Goal: Communication & Community: Answer question/provide support

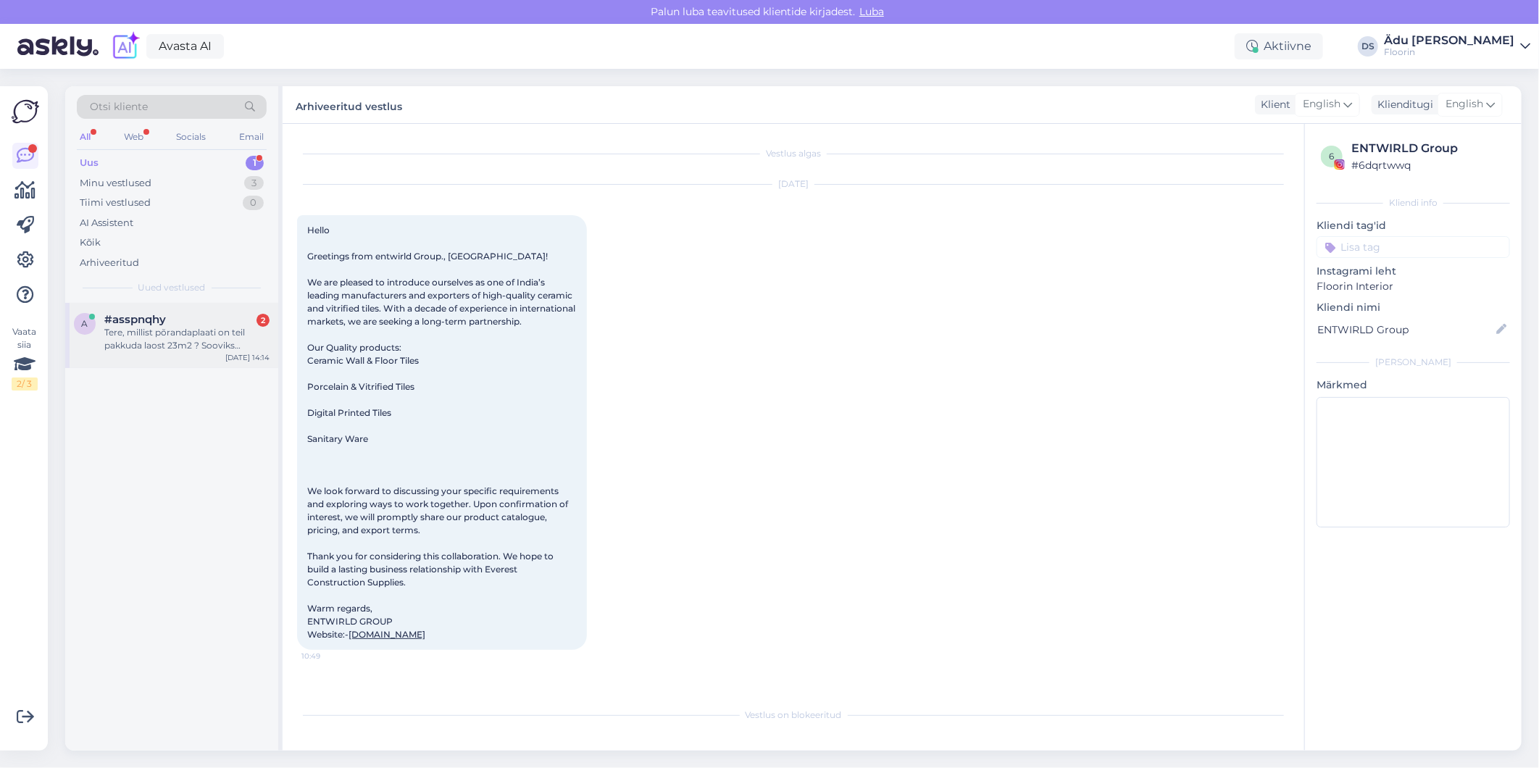
click at [126, 332] on div "Tere, millist põrandaplaati on teil pakkuda laost 23m2 ? Sooviks soodsat, allah…" at bounding box center [186, 339] width 165 height 26
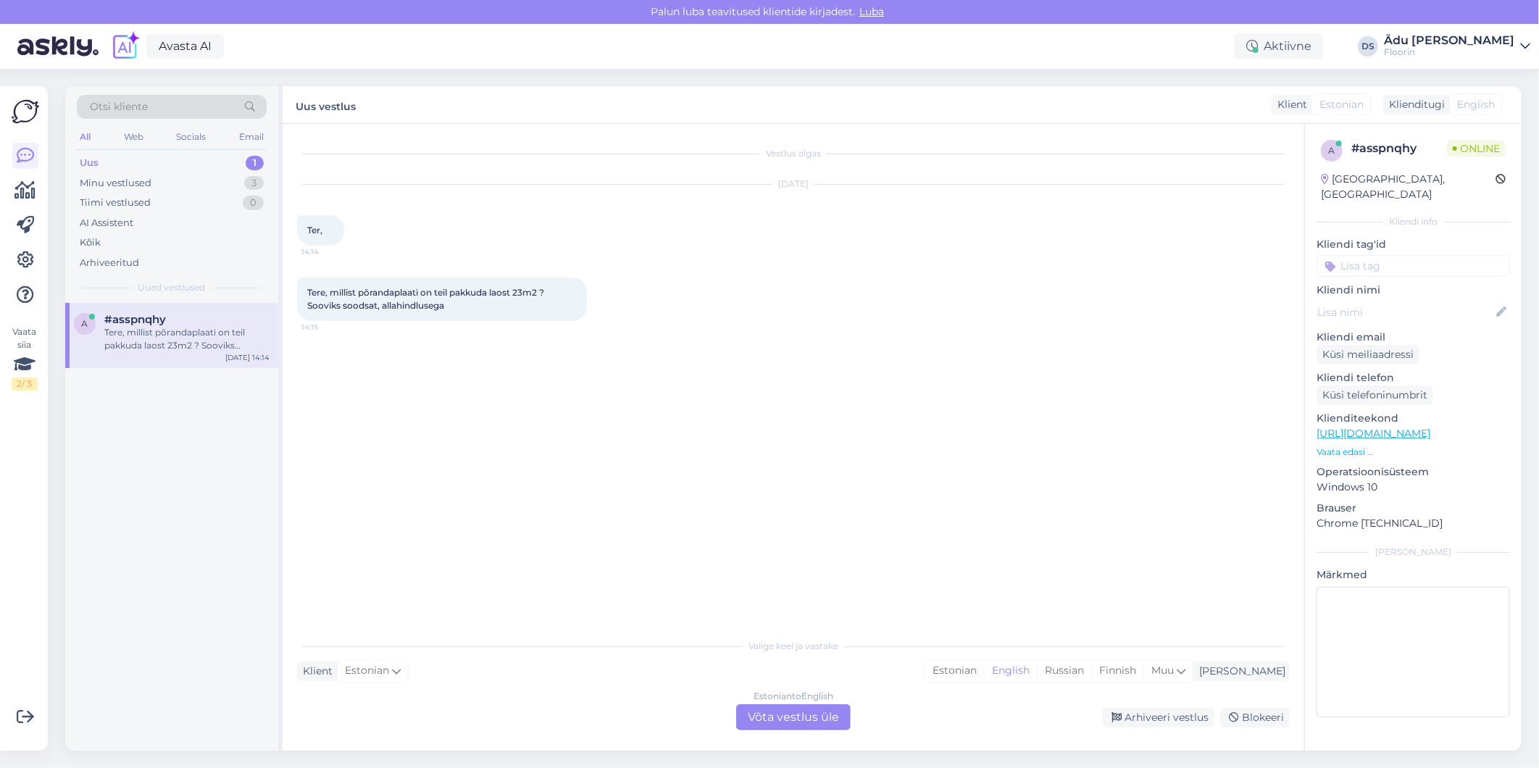
click at [776, 710] on div "Estonian to English Võta vestlus üle" at bounding box center [793, 717] width 114 height 26
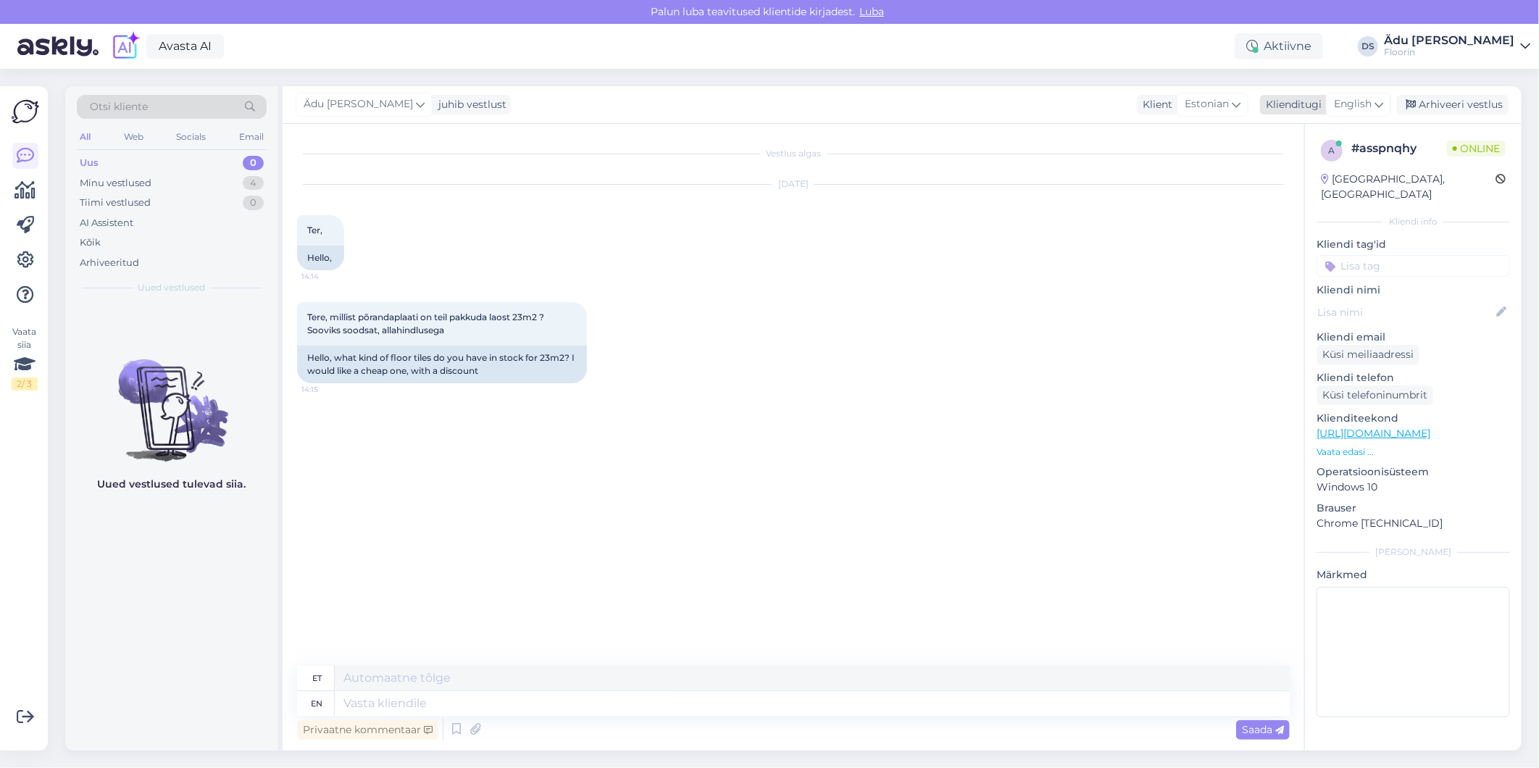
click at [1374, 100] on icon at bounding box center [1378, 104] width 9 height 16
type input "es"
click at [1304, 185] on link "Estonian" at bounding box center [1325, 191] width 159 height 23
click at [504, 703] on textarea at bounding box center [793, 700] width 992 height 30
paste textarea "[URL][DOMAIN_NAME]"
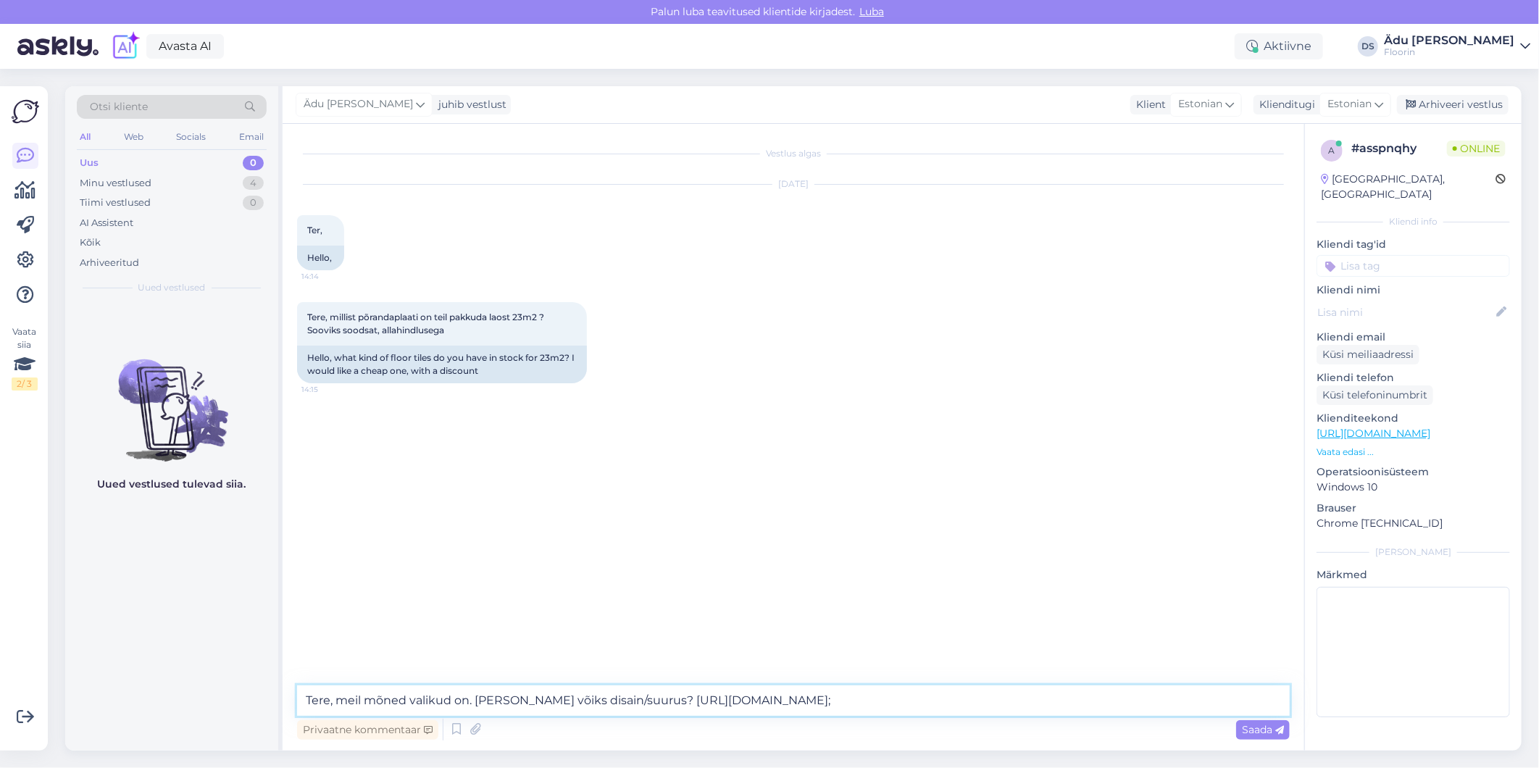
paste textarea "[URL][DOMAIN_NAME]"
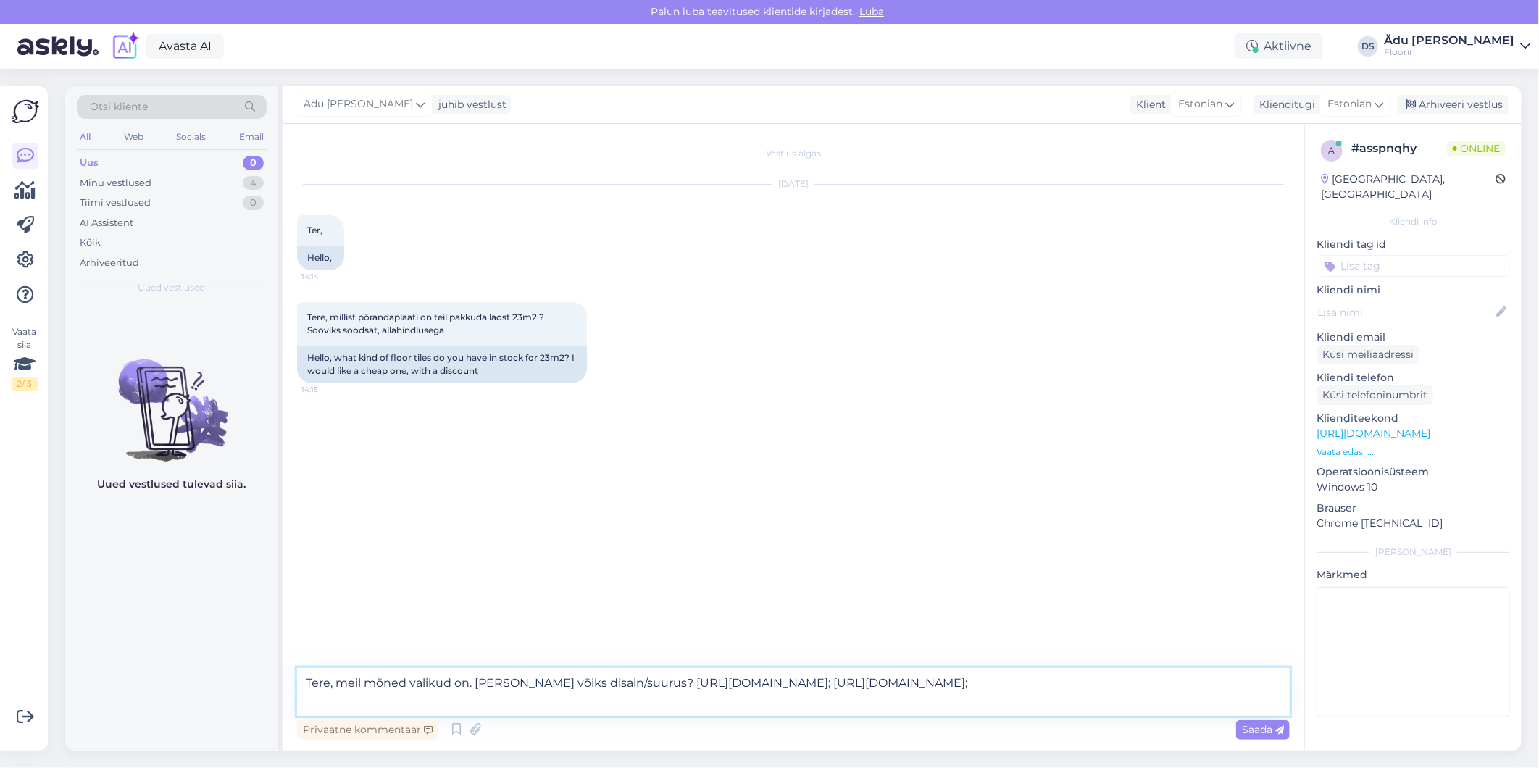
paste textarea "[URL][DOMAIN_NAME]"
type textarea "Tere, meil mõned valikud on. [PERSON_NAME] võiks disain/suurus? [URL][DOMAIN_NA…"
click at [1269, 730] on span "Saada" at bounding box center [1263, 729] width 42 height 13
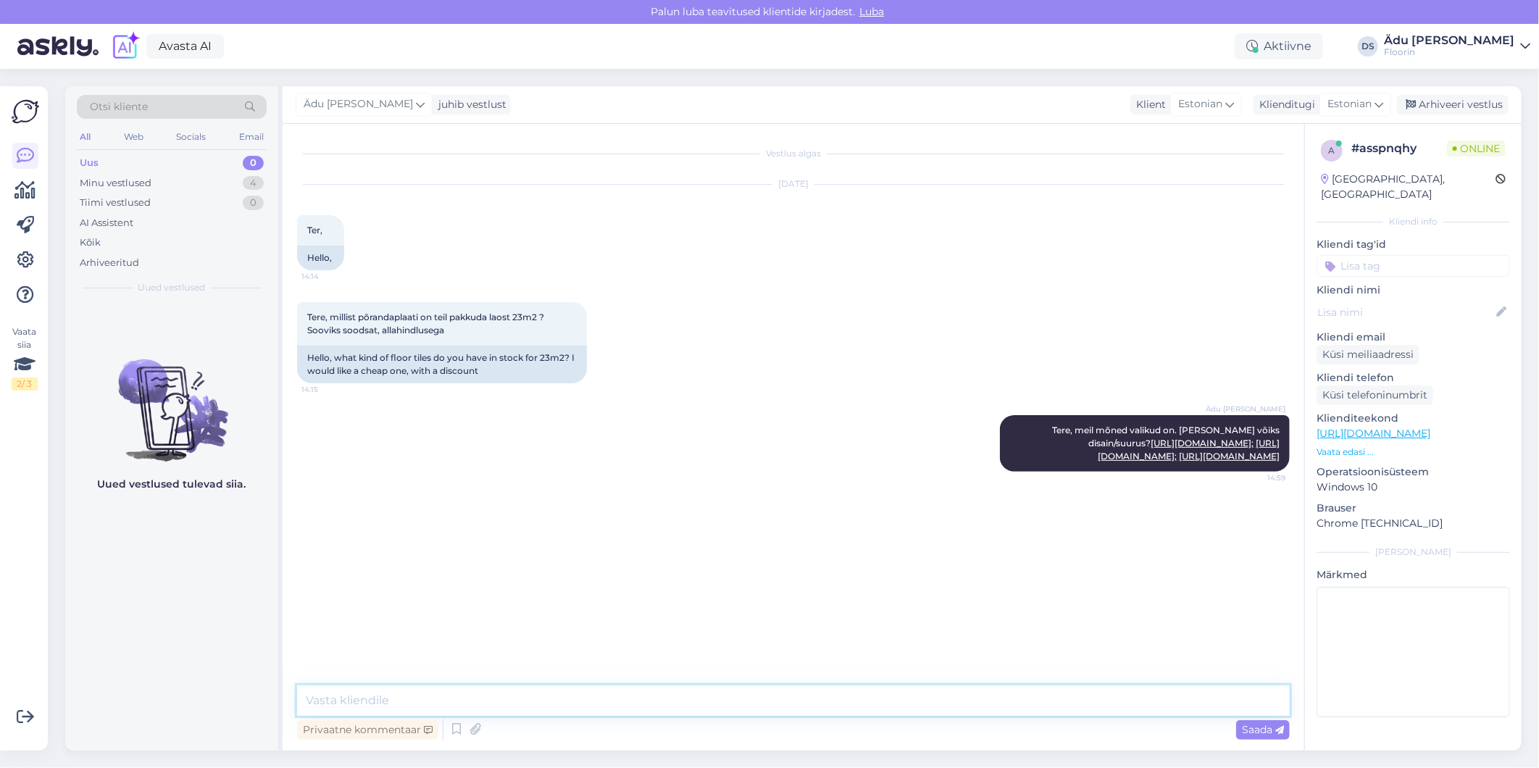
click at [573, 692] on textarea at bounding box center [793, 700] width 992 height 30
paste textarea "[URL][DOMAIN_NAME]"
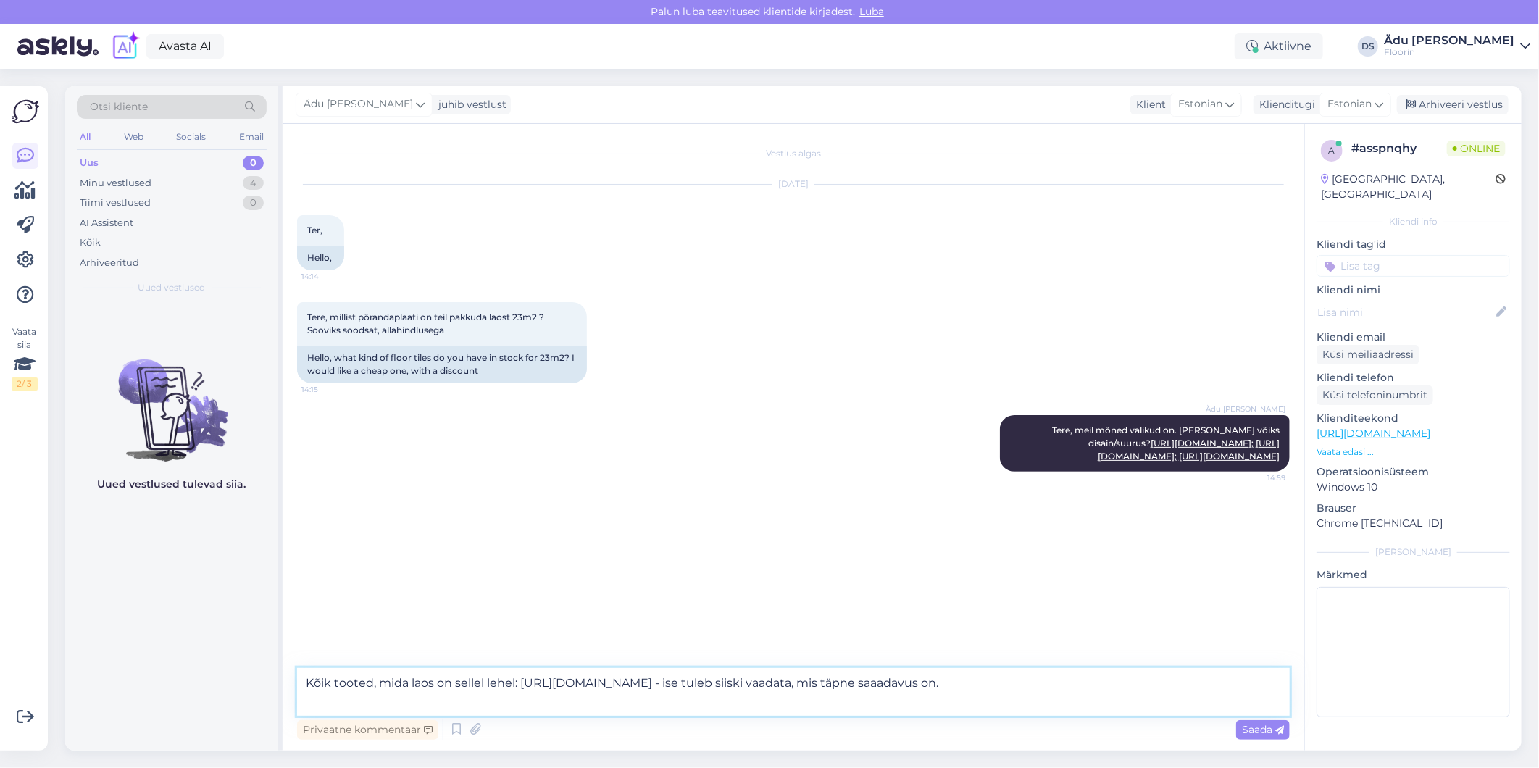
click at [351, 700] on textarea "Kõik tooted, mida laos on sellel lehel: [URL][DOMAIN_NAME] - ise tuleb siiski v…" at bounding box center [793, 692] width 992 height 48
click at [603, 698] on textarea "Kõik tooted, mida laos on sellel lehel: [URL][DOMAIN_NAME] - ise tuleb siiski v…" at bounding box center [793, 692] width 992 height 48
type textarea "Kõik tooted, mida laos on sellel lehel: [URL][DOMAIN_NAME] - ise tuleb siiski v…"
click at [1265, 729] on span "Saada" at bounding box center [1263, 729] width 42 height 13
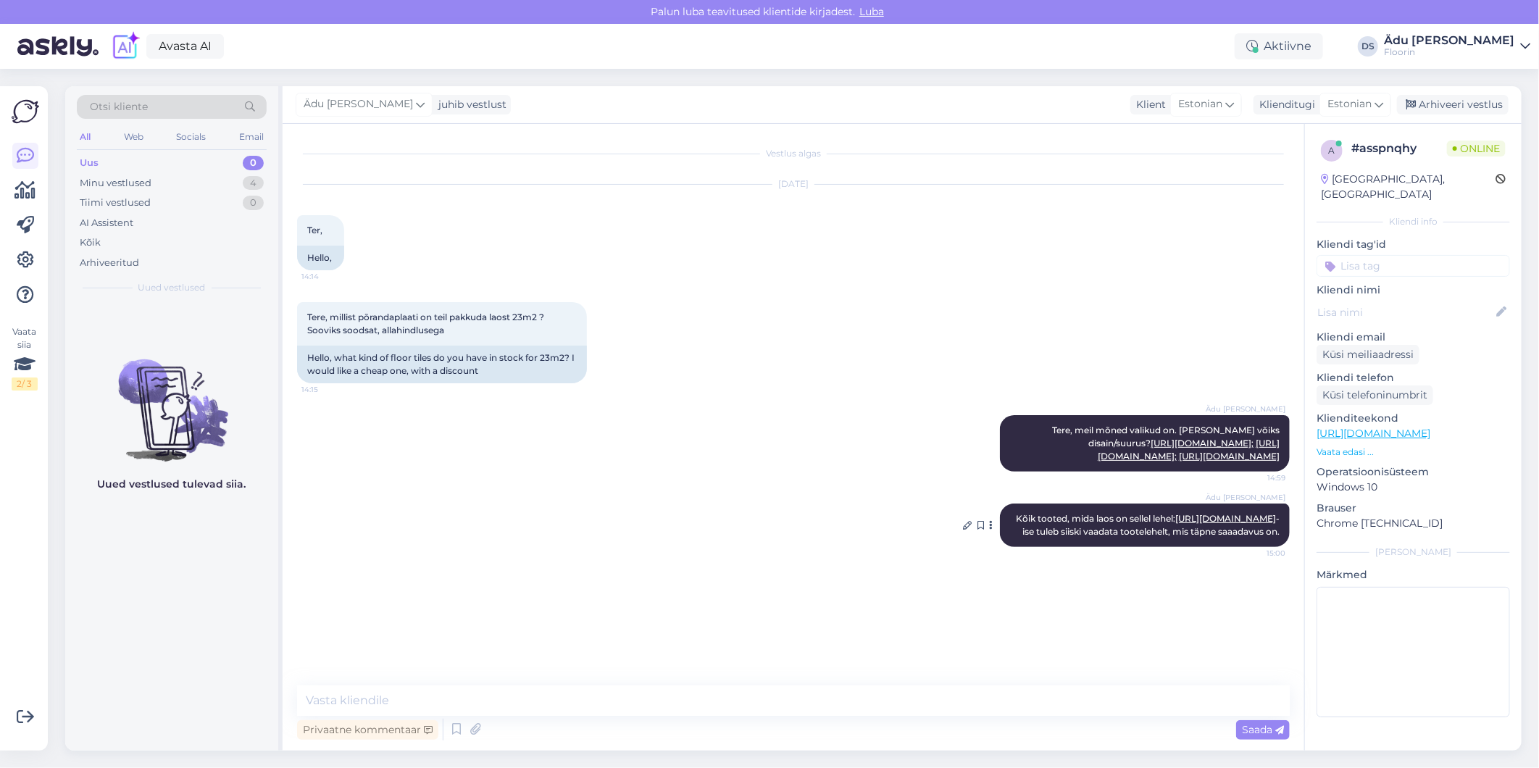
click at [1189, 524] on link "[URL][DOMAIN_NAME]" at bounding box center [1225, 518] width 101 height 11
